Goal: Contribute content: Contribute content

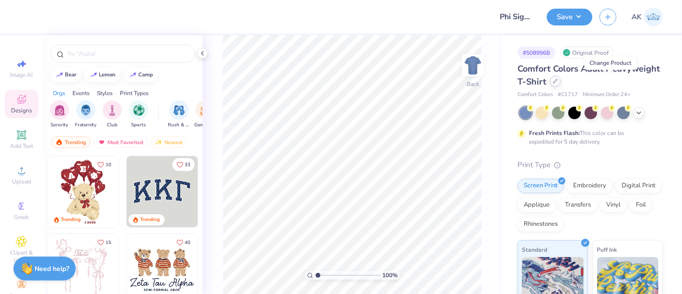
click at [561, 85] on div at bounding box center [555, 81] width 11 height 11
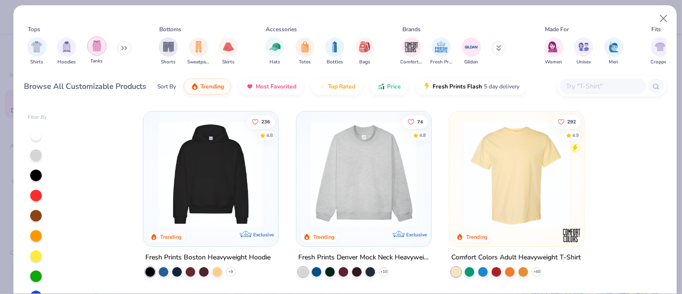
click at [97, 44] on img "filter for Tanks" at bounding box center [97, 45] width 11 height 11
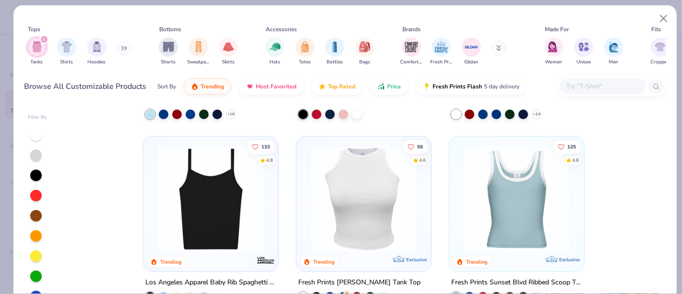
scroll to position [164, 0]
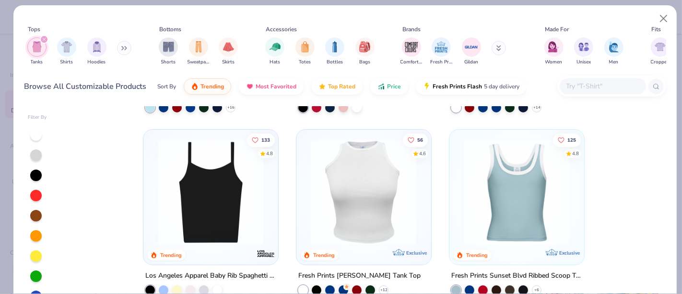
click at [388, 177] on img at bounding box center [364, 192] width 116 height 106
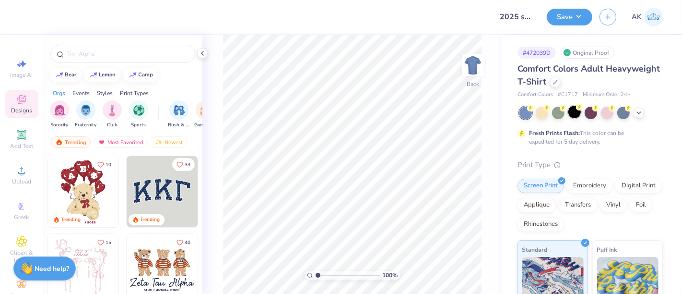
click at [577, 110] on div at bounding box center [575, 112] width 12 height 12
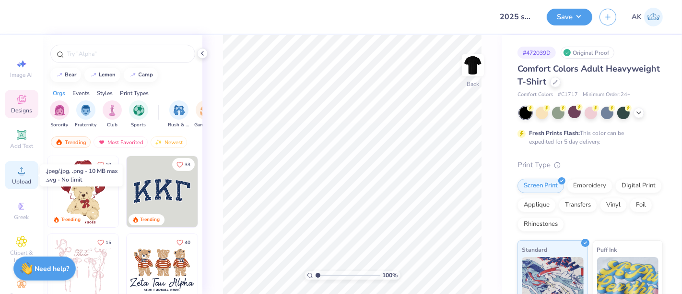
click at [16, 172] on icon at bounding box center [22, 171] width 12 height 12
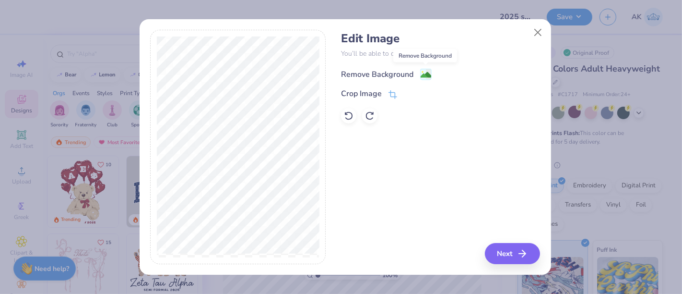
click at [423, 74] on image at bounding box center [426, 75] width 11 height 11
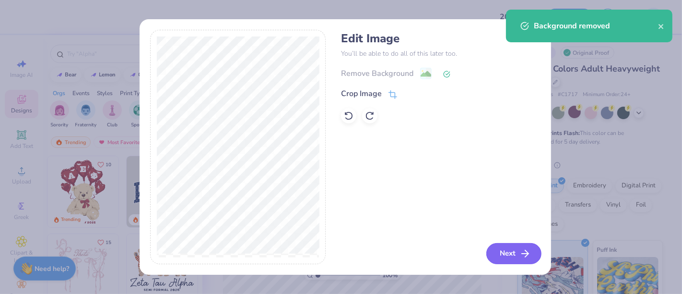
click at [518, 256] on button "Next" at bounding box center [513, 253] width 55 height 21
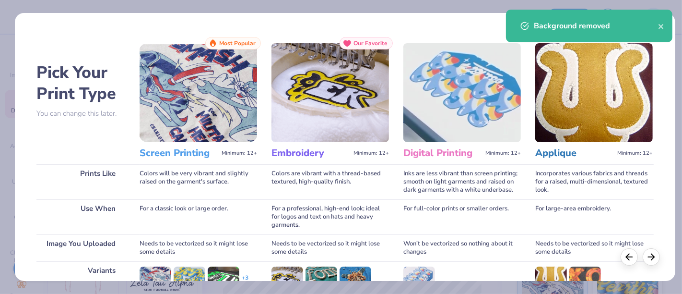
scroll to position [136, 0]
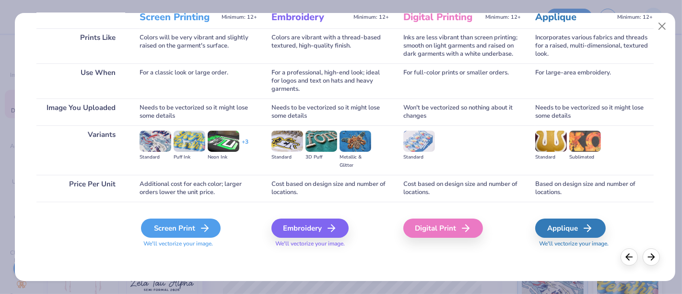
click at [192, 232] on div "Screen Print" at bounding box center [181, 227] width 80 height 19
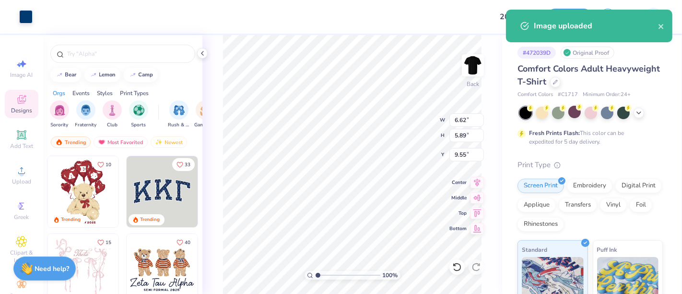
type input "3.00"
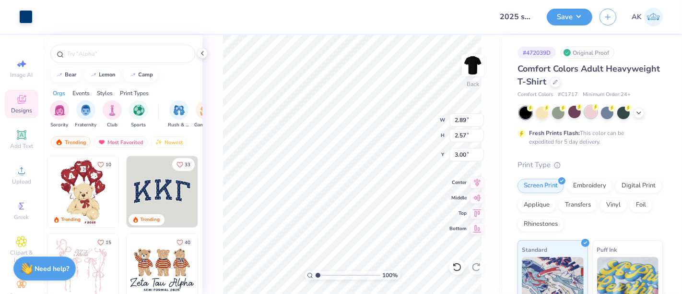
type input "2.89"
type input "2.57"
click at [611, 113] on div at bounding box center [607, 112] width 12 height 12
click at [574, 11] on button "Save" at bounding box center [570, 15] width 46 height 17
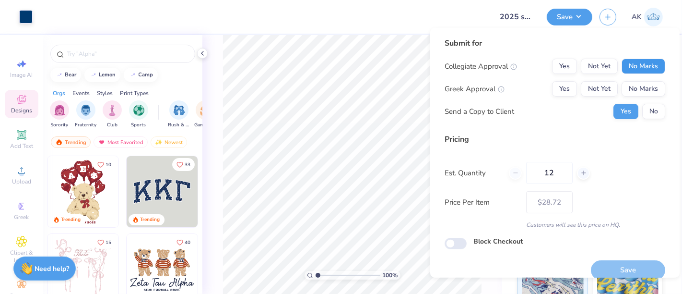
click at [634, 69] on button "No Marks" at bounding box center [644, 66] width 44 height 15
click at [636, 87] on button "No Marks" at bounding box center [644, 88] width 44 height 15
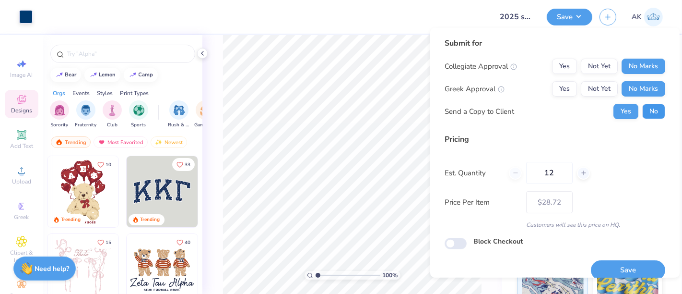
click at [646, 104] on button "No" at bounding box center [653, 111] width 23 height 15
click at [630, 258] on div "Save" at bounding box center [628, 264] width 74 height 30
click at [632, 273] on button "Save" at bounding box center [628, 270] width 74 height 20
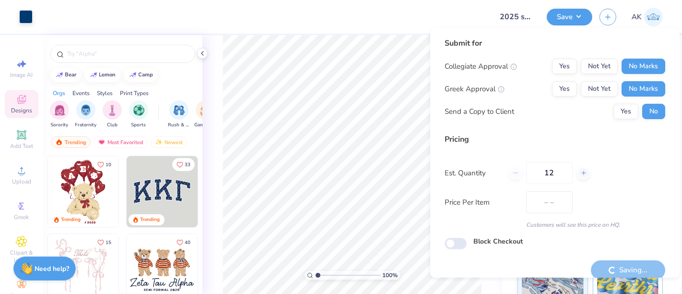
type input "$28.72"
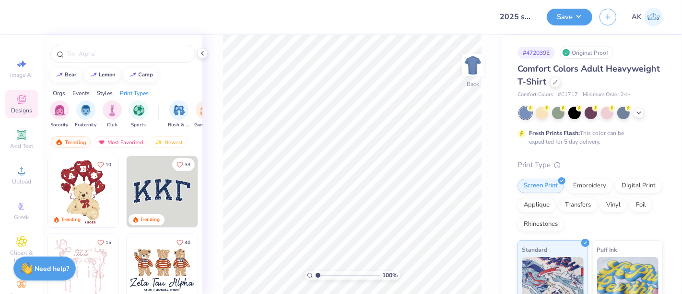
click at [610, 87] on div "Comfort Colors Adult Heavyweight T-Shirt" at bounding box center [590, 75] width 145 height 26
click at [558, 81] on icon at bounding box center [555, 81] width 5 height 5
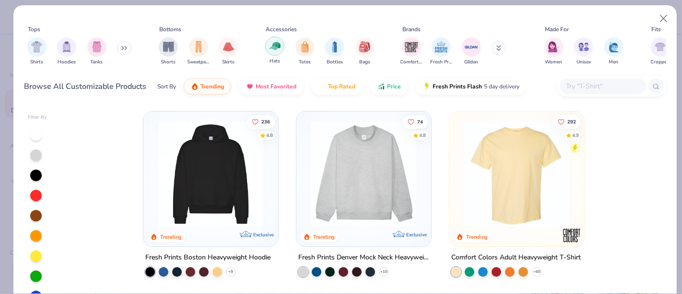
click at [274, 49] on img "filter for Hats" at bounding box center [275, 45] width 11 height 11
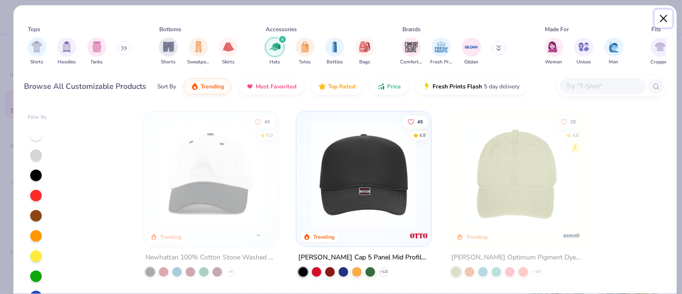
click at [667, 17] on button "Close" at bounding box center [664, 19] width 18 height 18
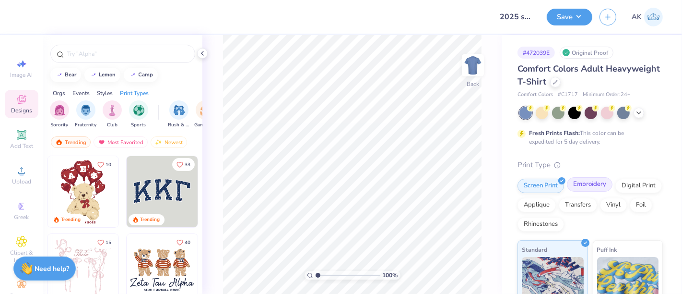
click at [581, 187] on div "Embroidery" at bounding box center [590, 184] width 46 height 14
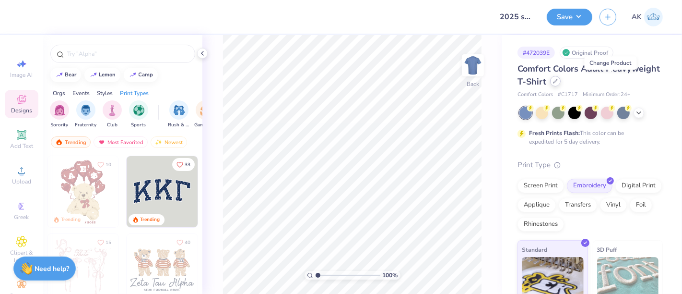
click at [557, 83] on icon at bounding box center [556, 81] width 4 height 4
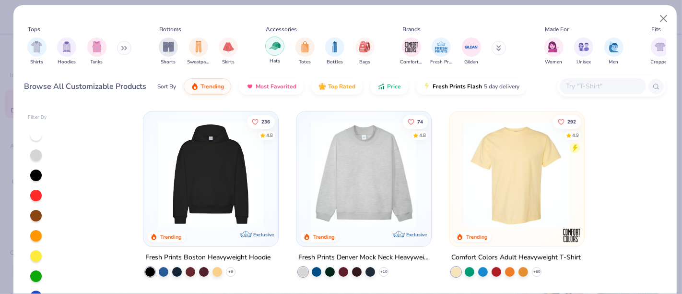
click at [272, 51] on div "filter for Hats" at bounding box center [274, 45] width 19 height 19
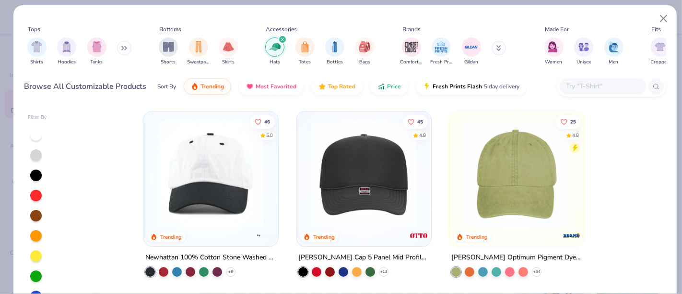
click at [179, 165] on img at bounding box center [211, 174] width 116 height 106
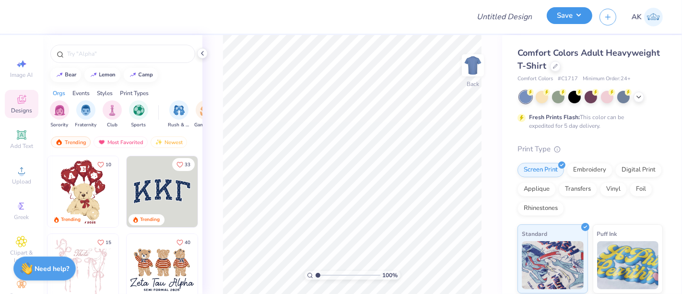
click at [570, 7] on button "Save" at bounding box center [570, 15] width 46 height 17
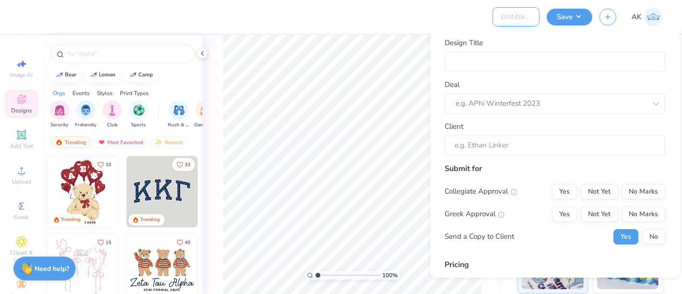
click at [513, 22] on input "Design Title" at bounding box center [516, 16] width 47 height 19
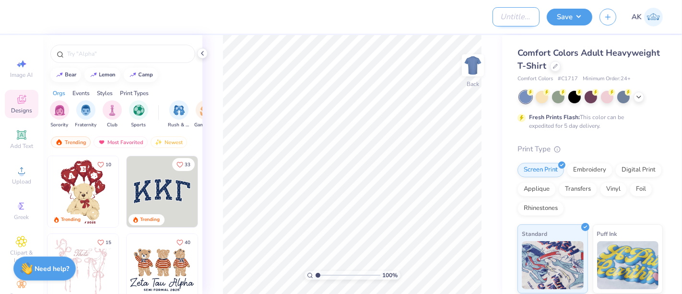
paste input "Ozaukee County"
type input "Ozaukee County Shirts"
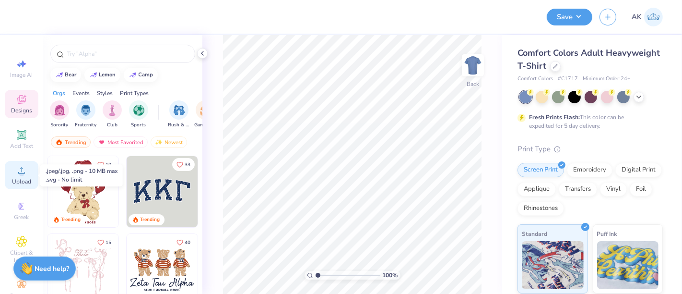
scroll to position [0, 0]
click at [26, 177] on div "Upload" at bounding box center [22, 175] width 34 height 28
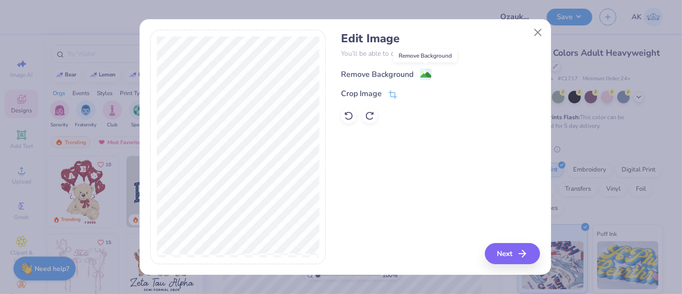
click at [424, 74] on image at bounding box center [426, 75] width 11 height 11
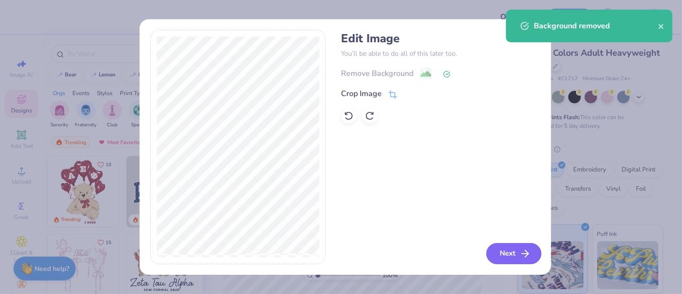
click at [521, 257] on icon "button" at bounding box center [526, 254] width 12 height 12
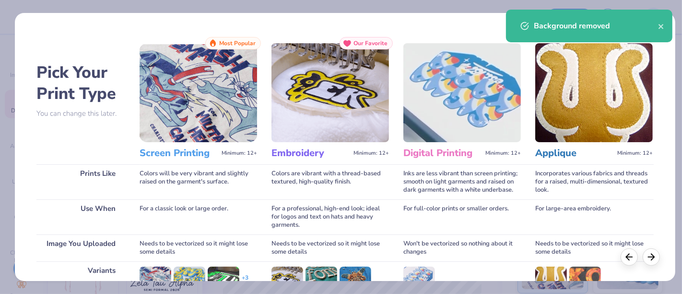
scroll to position [136, 0]
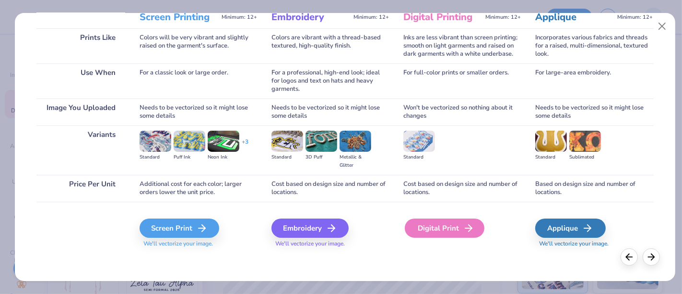
click at [450, 228] on div "Digital Print" at bounding box center [445, 227] width 80 height 19
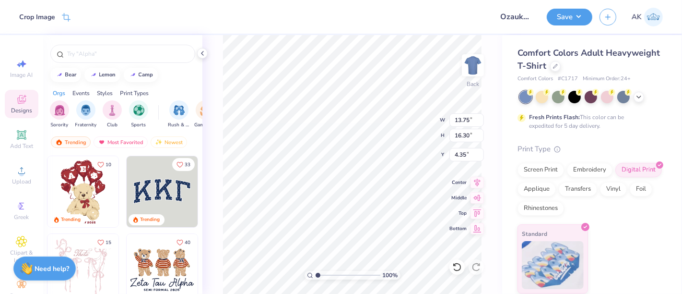
type input "3.15"
type input "3.74"
type input "3.00"
click at [578, 96] on div at bounding box center [575, 96] width 12 height 12
click at [591, 96] on div at bounding box center [591, 96] width 12 height 12
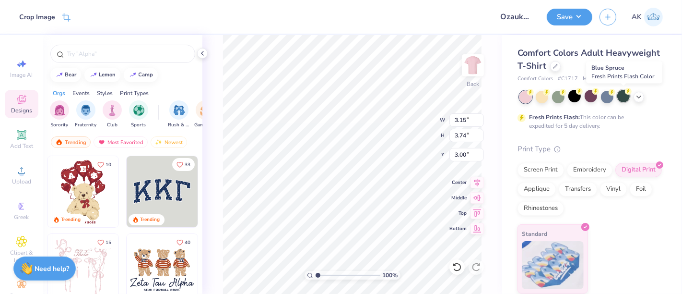
click at [625, 96] on div at bounding box center [623, 96] width 12 height 12
click at [643, 97] on div at bounding box center [639, 96] width 11 height 11
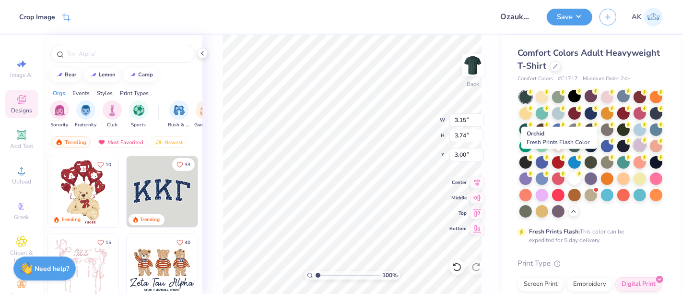
click at [634, 151] on div at bounding box center [640, 145] width 12 height 12
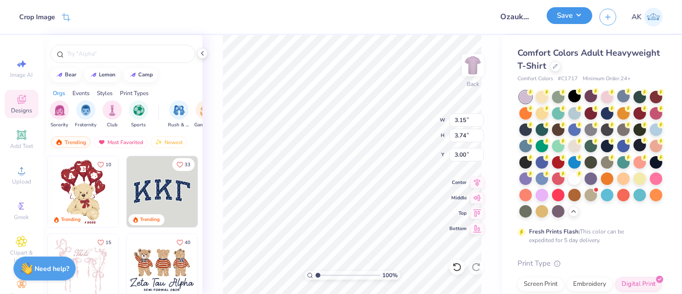
click at [573, 17] on button "Save" at bounding box center [570, 15] width 46 height 17
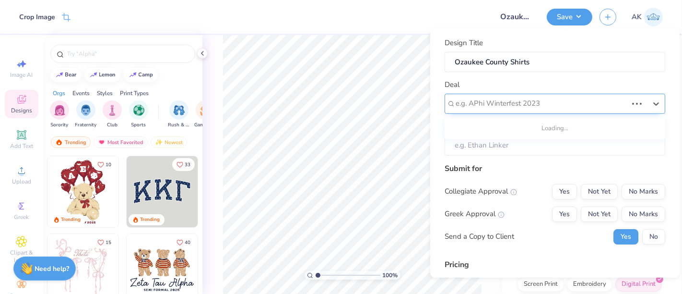
click at [527, 102] on div at bounding box center [542, 103] width 172 height 13
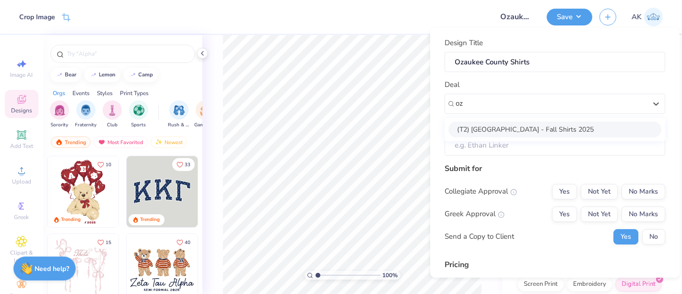
click at [522, 130] on div "(T2) Ozaukee County - Fall Shirts 2025" at bounding box center [555, 129] width 213 height 16
type input "oz"
type input "Katie Vogeler"
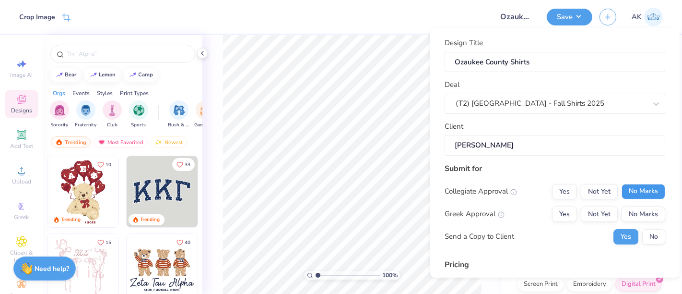
click at [636, 187] on button "No Marks" at bounding box center [644, 190] width 44 height 15
click at [642, 216] on button "No Marks" at bounding box center [644, 213] width 44 height 15
click at [647, 234] on button "No" at bounding box center [653, 235] width 23 height 15
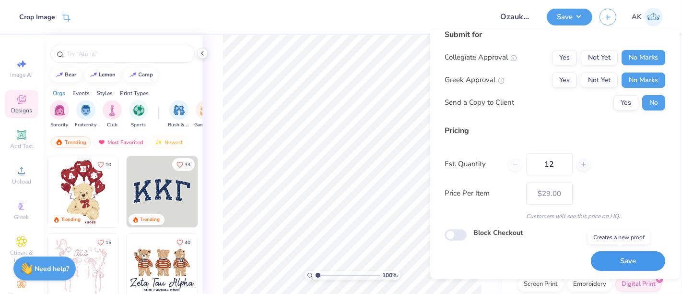
click at [631, 255] on button "Save" at bounding box center [628, 261] width 74 height 20
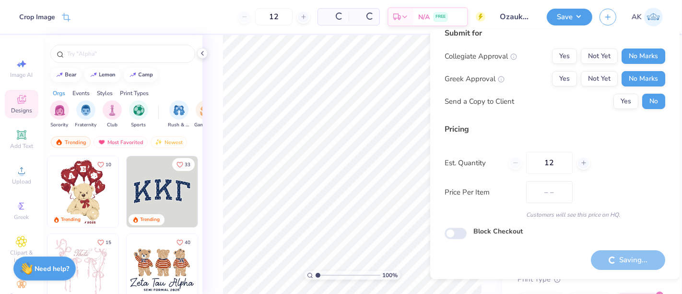
scroll to position [11, 0]
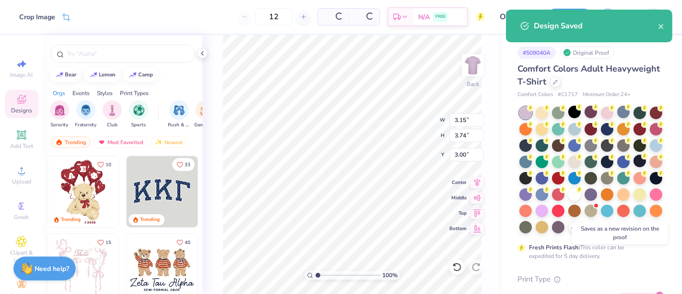
type input "$29.00"
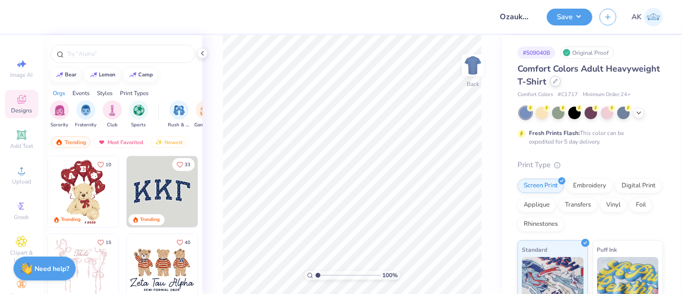
click at [558, 80] on icon at bounding box center [555, 81] width 5 height 5
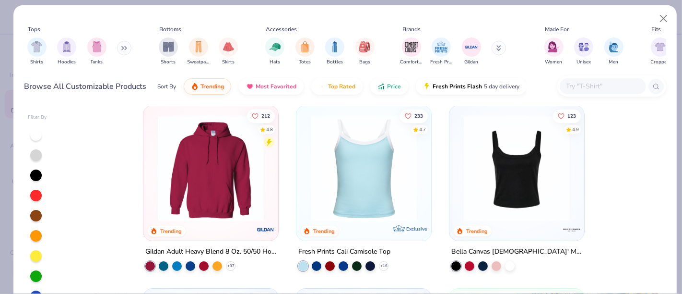
scroll to position [188, 0]
click at [214, 206] on img at bounding box center [211, 169] width 116 height 106
